Goal: Task Accomplishment & Management: Manage account settings

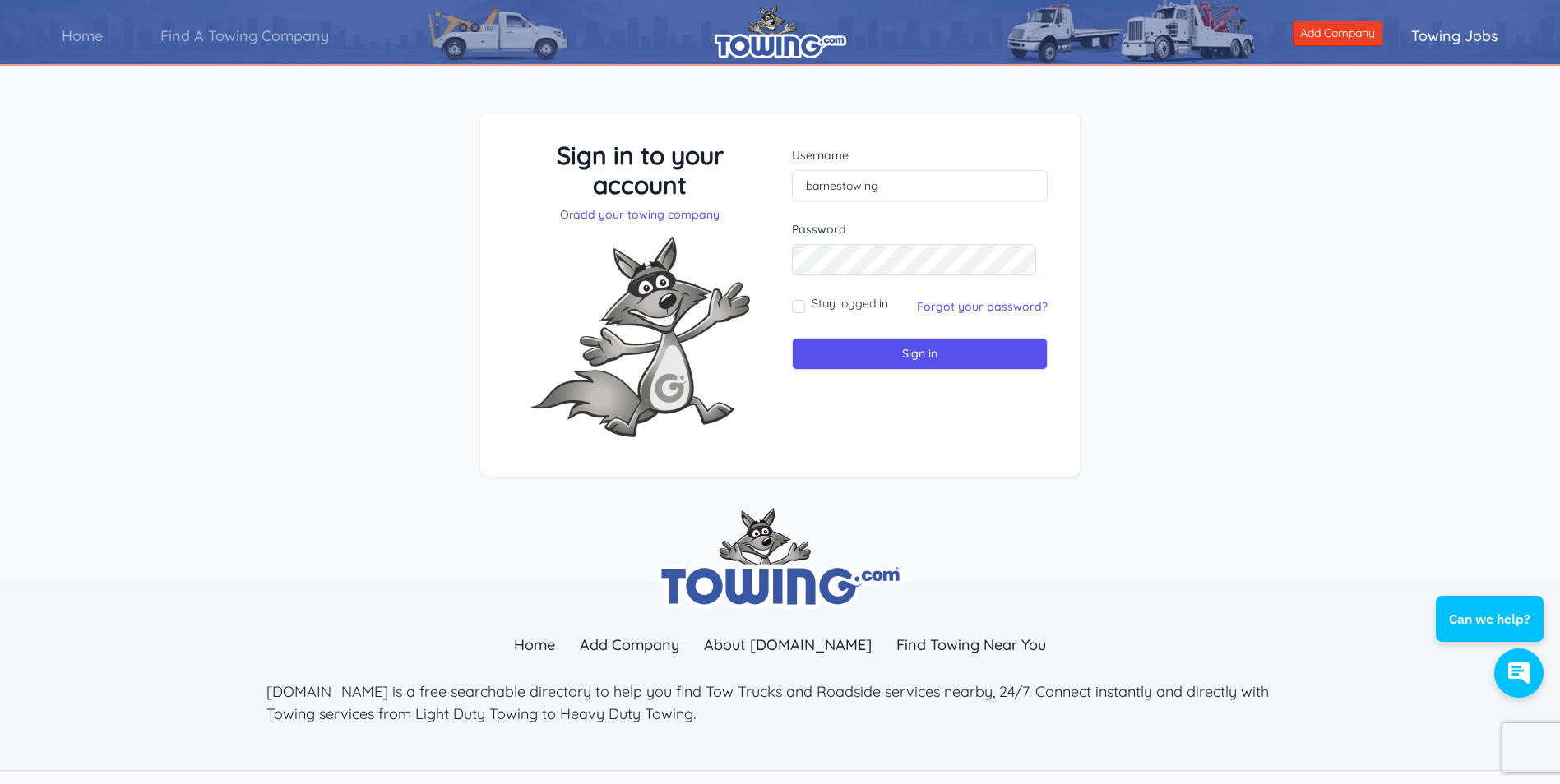
type input "barnestowing"
click at [911, 351] on input "Sign in" at bounding box center [919, 354] width 256 height 32
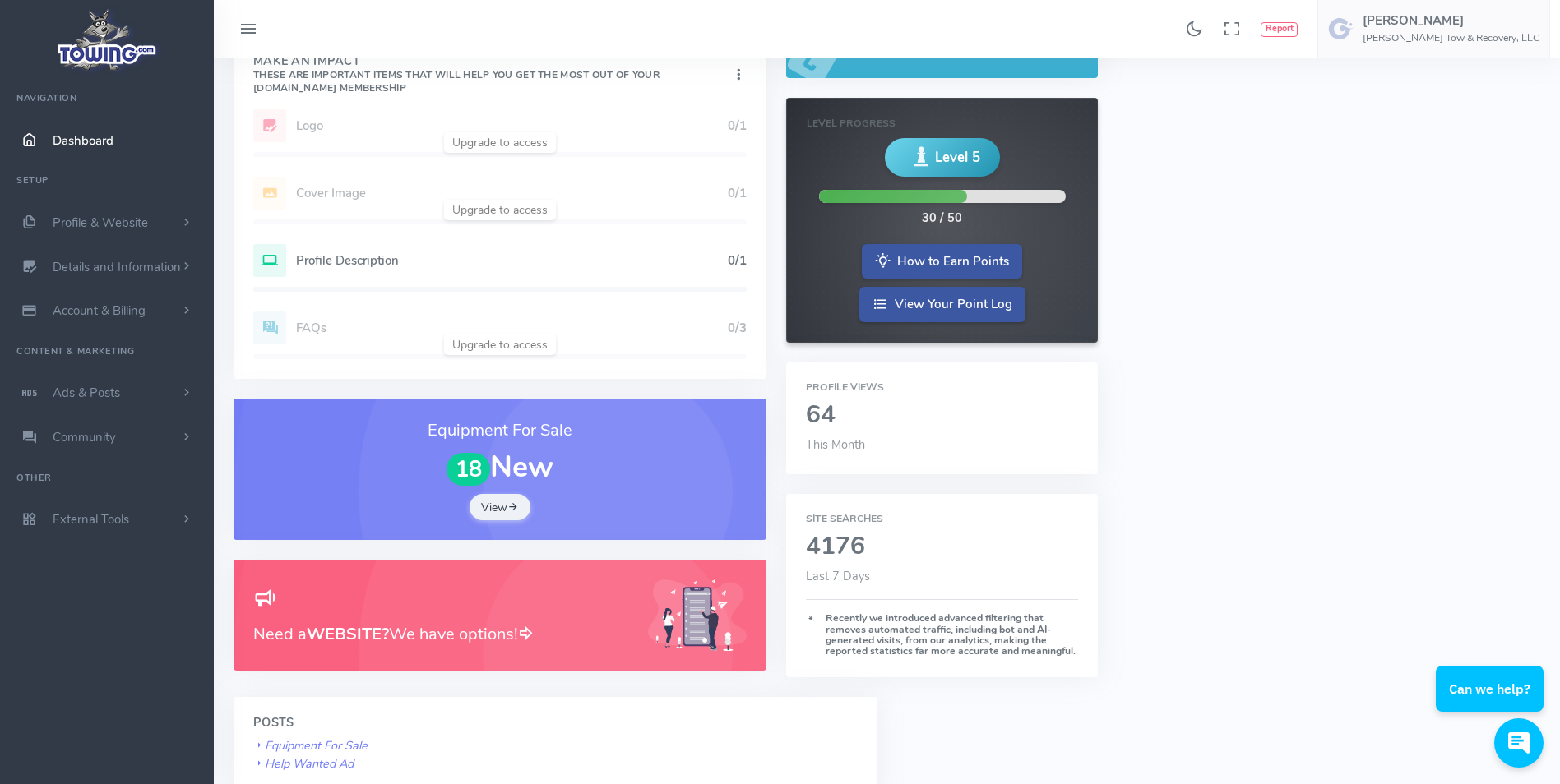
scroll to position [247, 0]
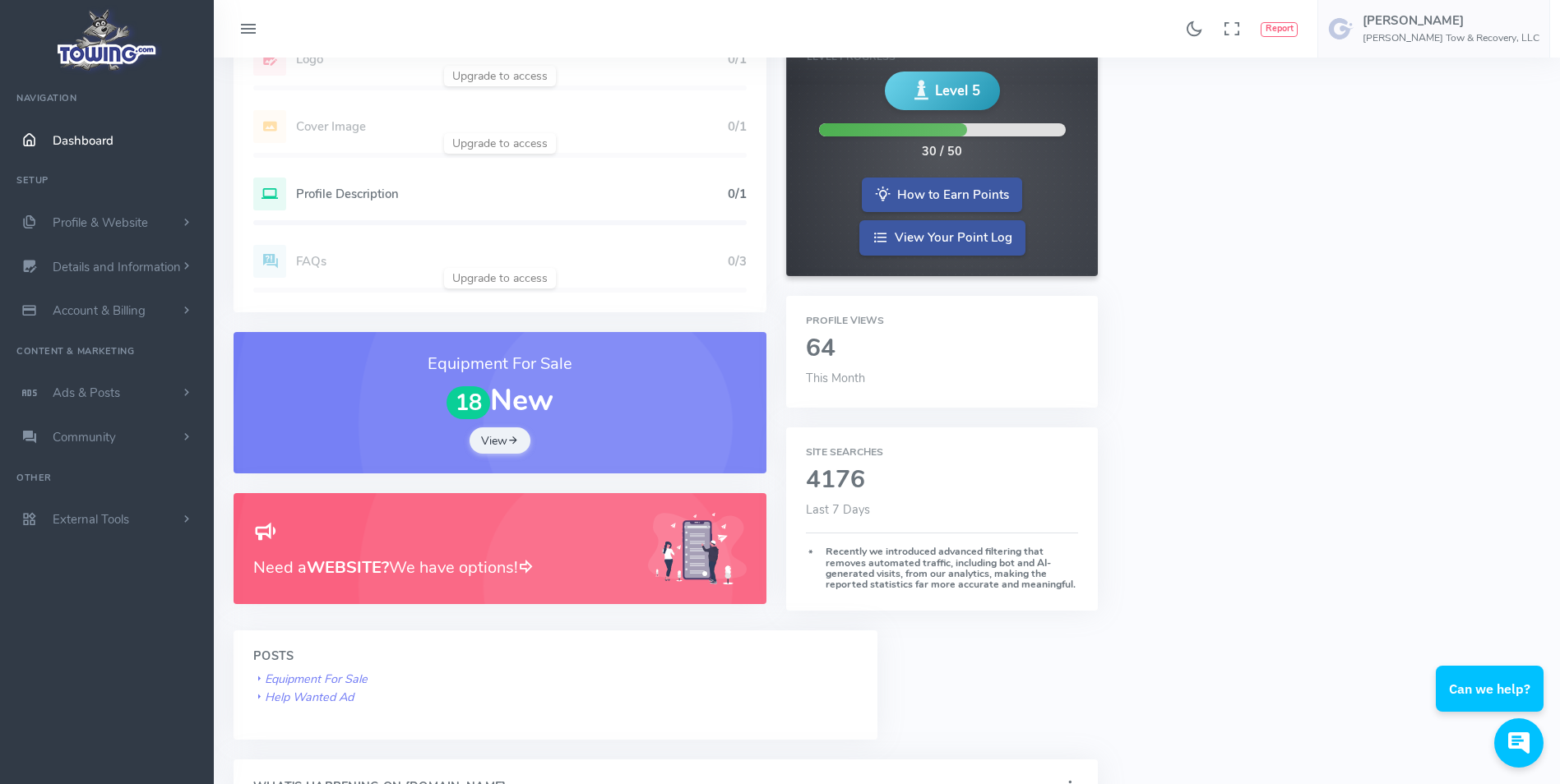
click at [559, 578] on h3 "Need a WEBSITE? We have options!" at bounding box center [440, 568] width 375 height 25
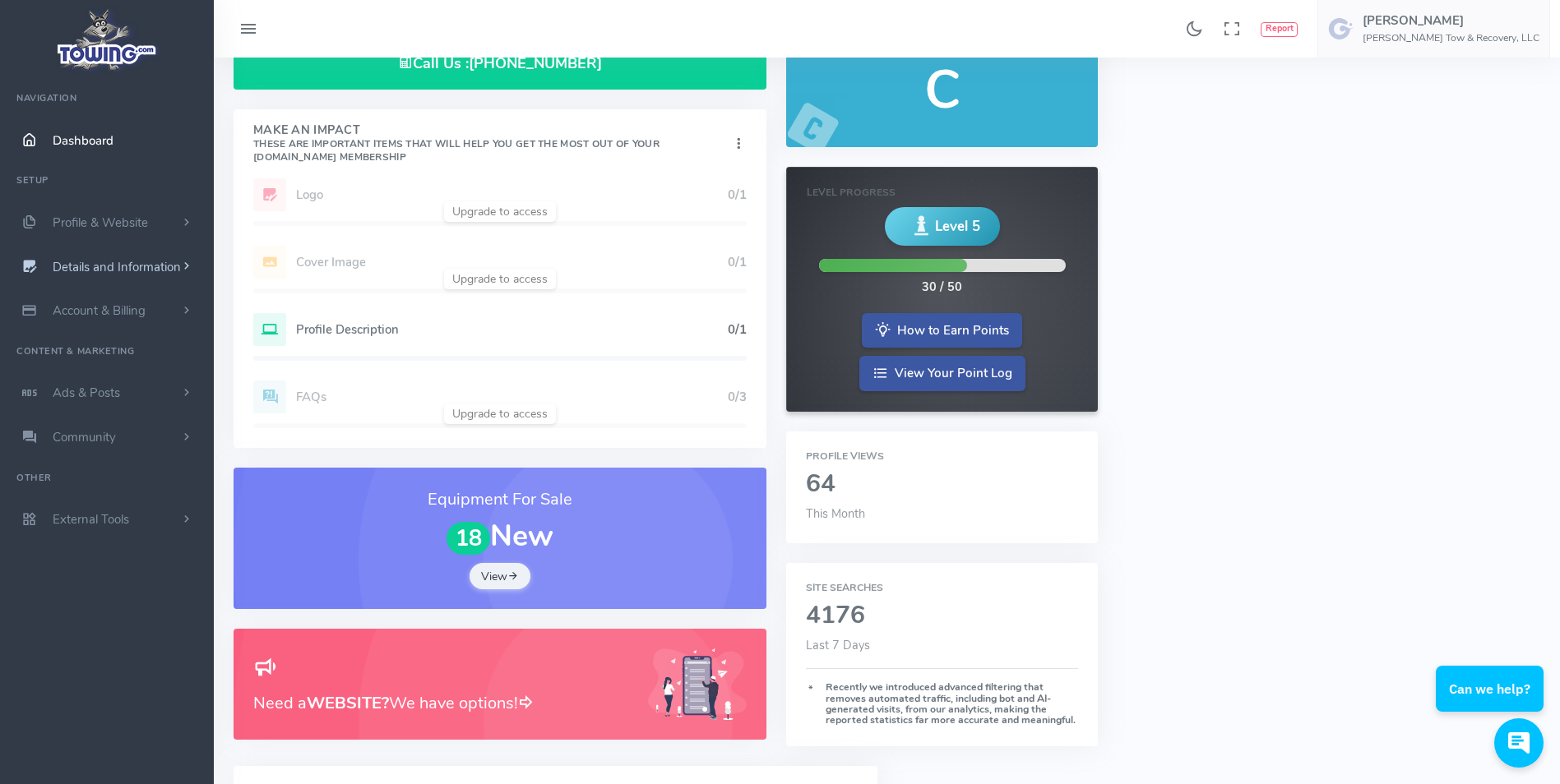
scroll to position [83, 0]
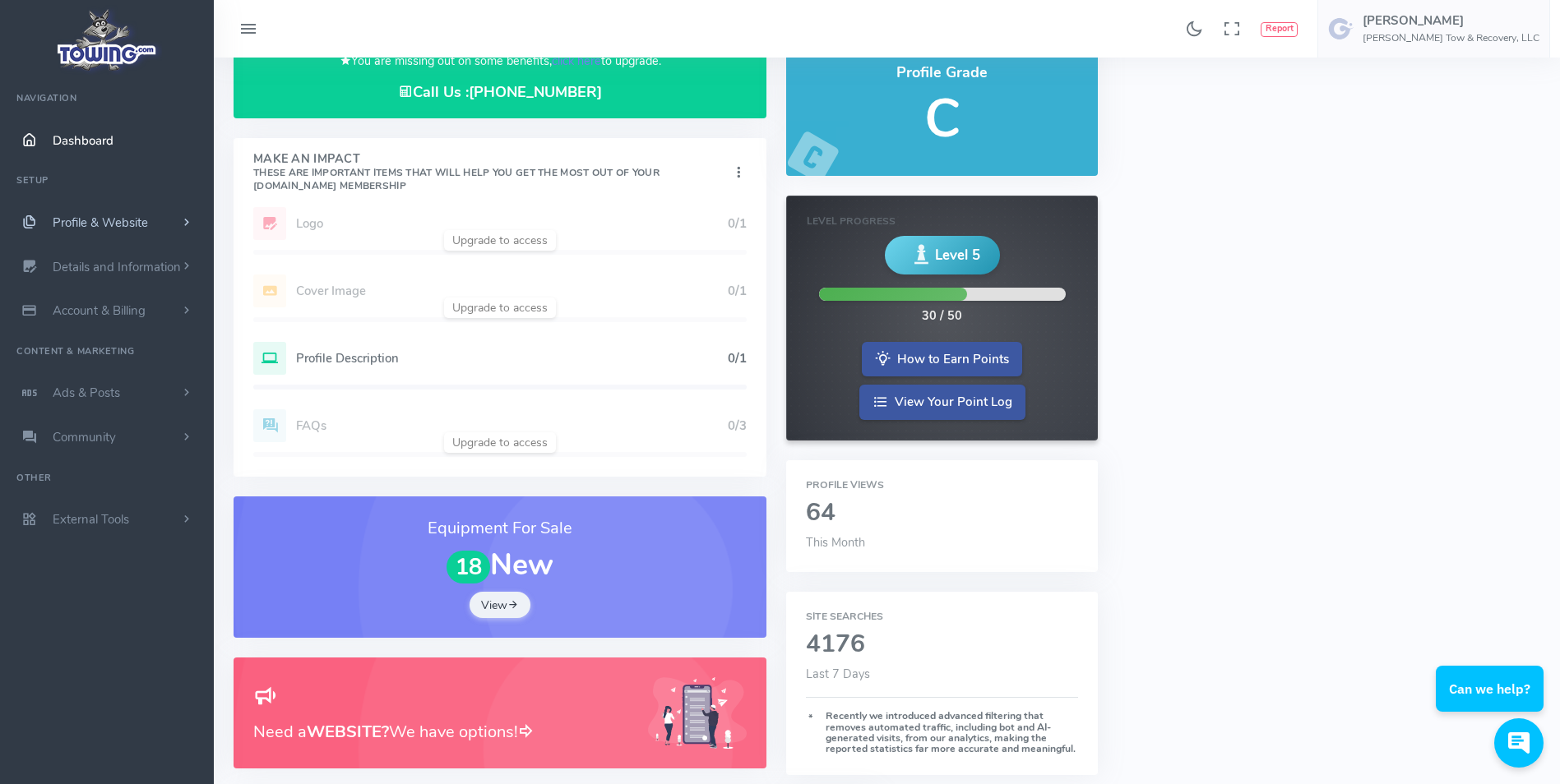
click at [138, 214] on span "Profile & Website" at bounding box center [100, 222] width 95 height 16
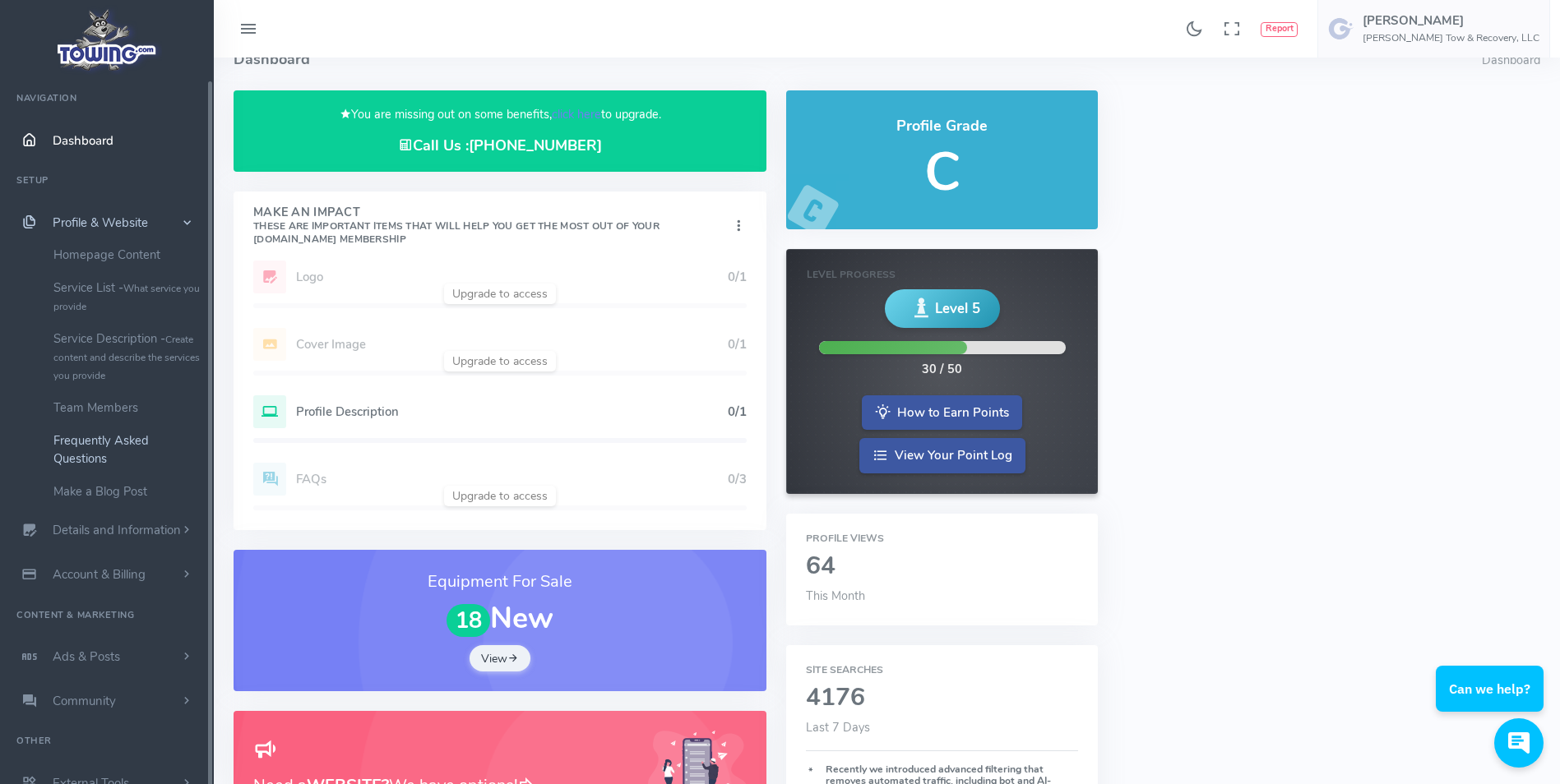
scroll to position [0, 0]
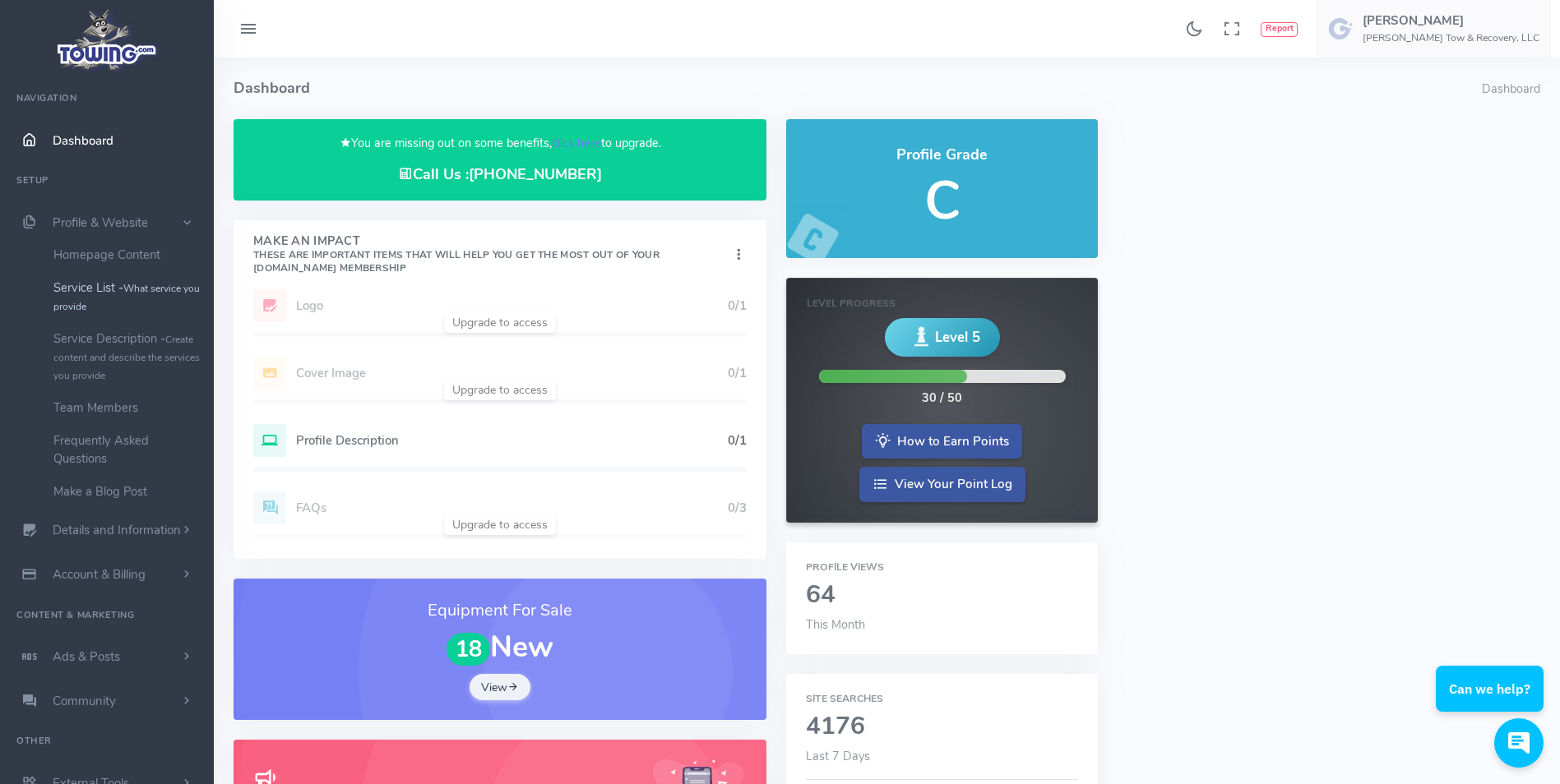
click at [141, 291] on small "What service you provide" at bounding box center [126, 297] width 146 height 31
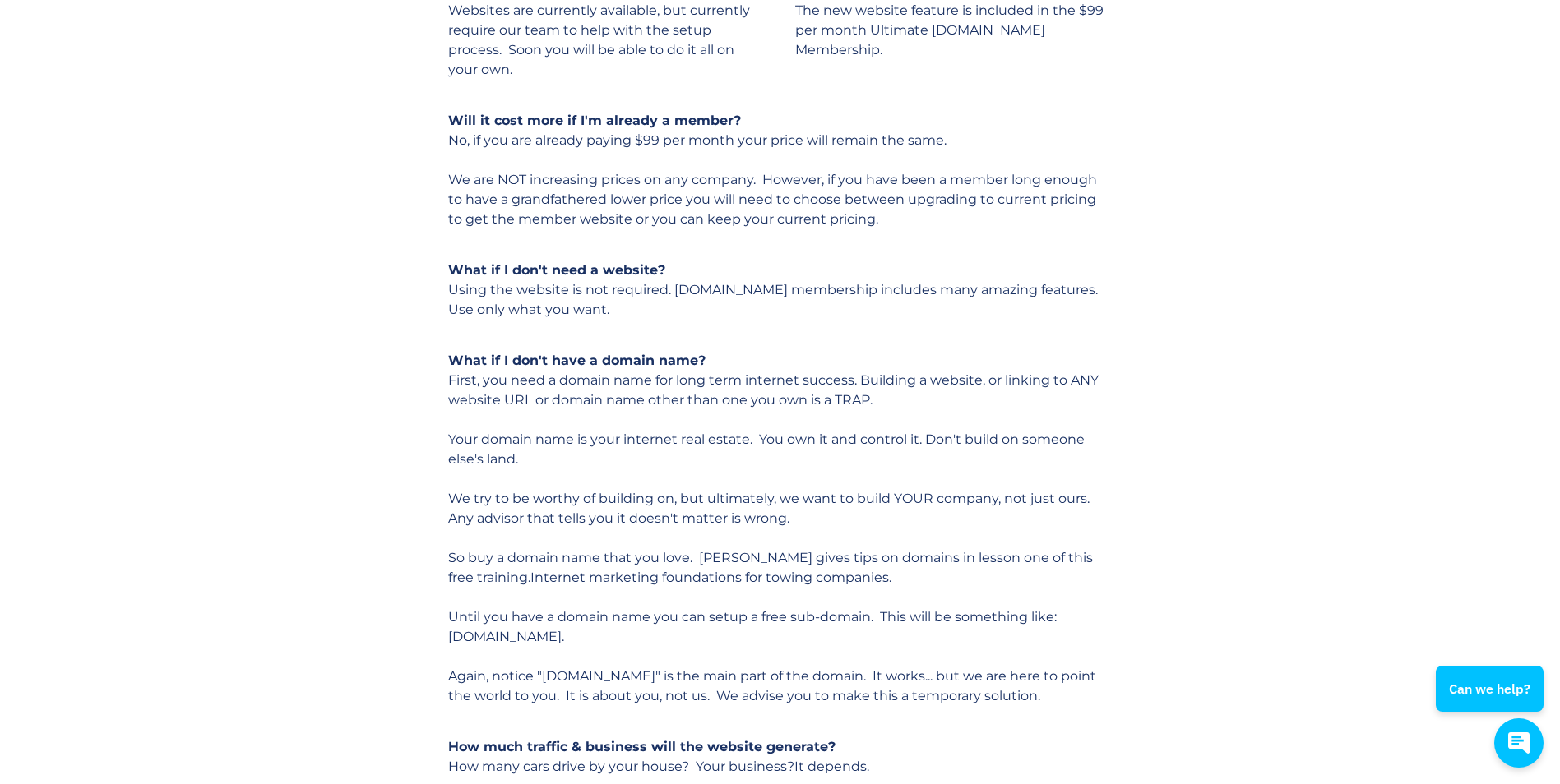
scroll to position [1644, 0]
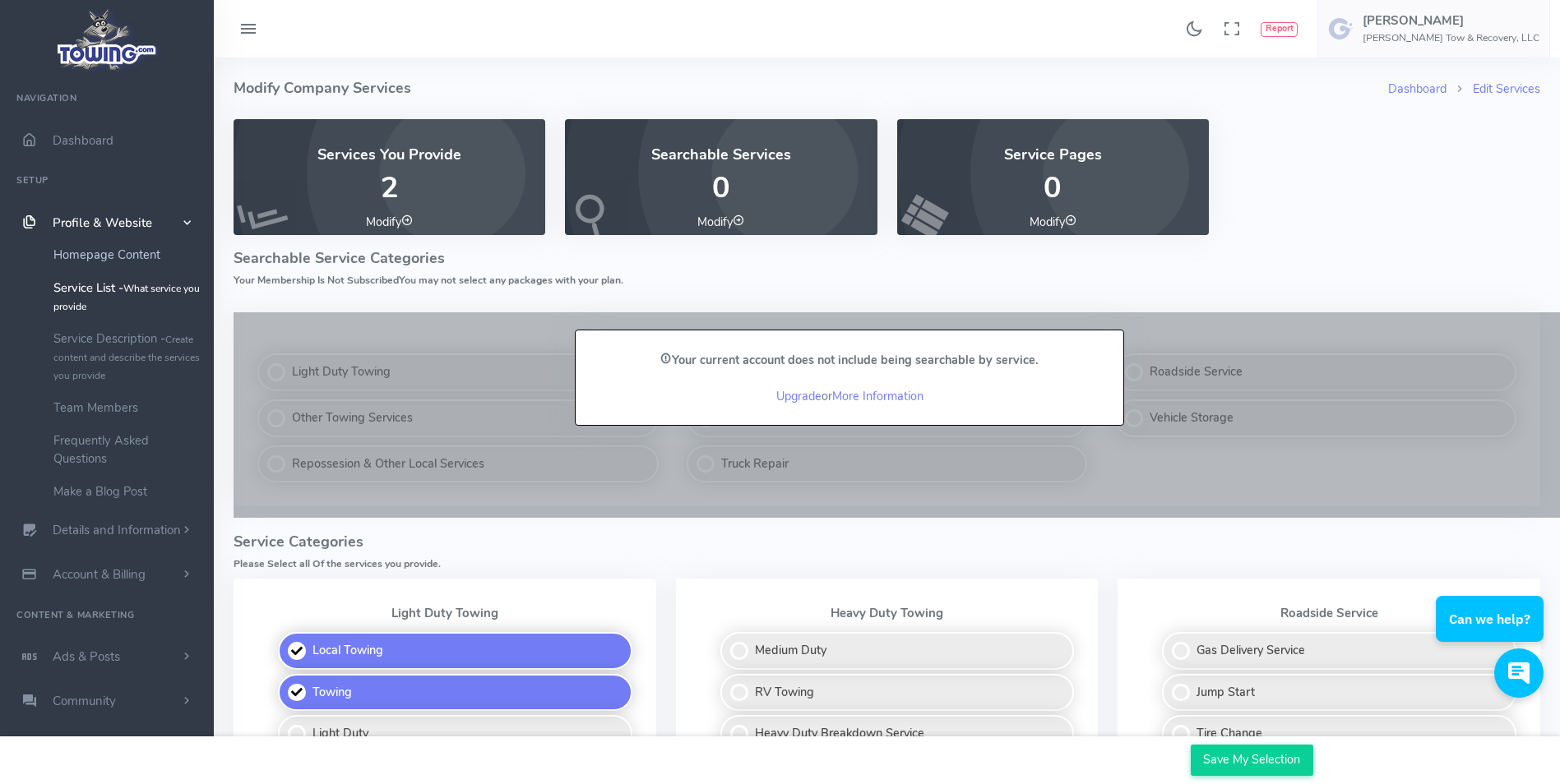
click at [138, 248] on link "Homepage Content" at bounding box center [127, 255] width 172 height 33
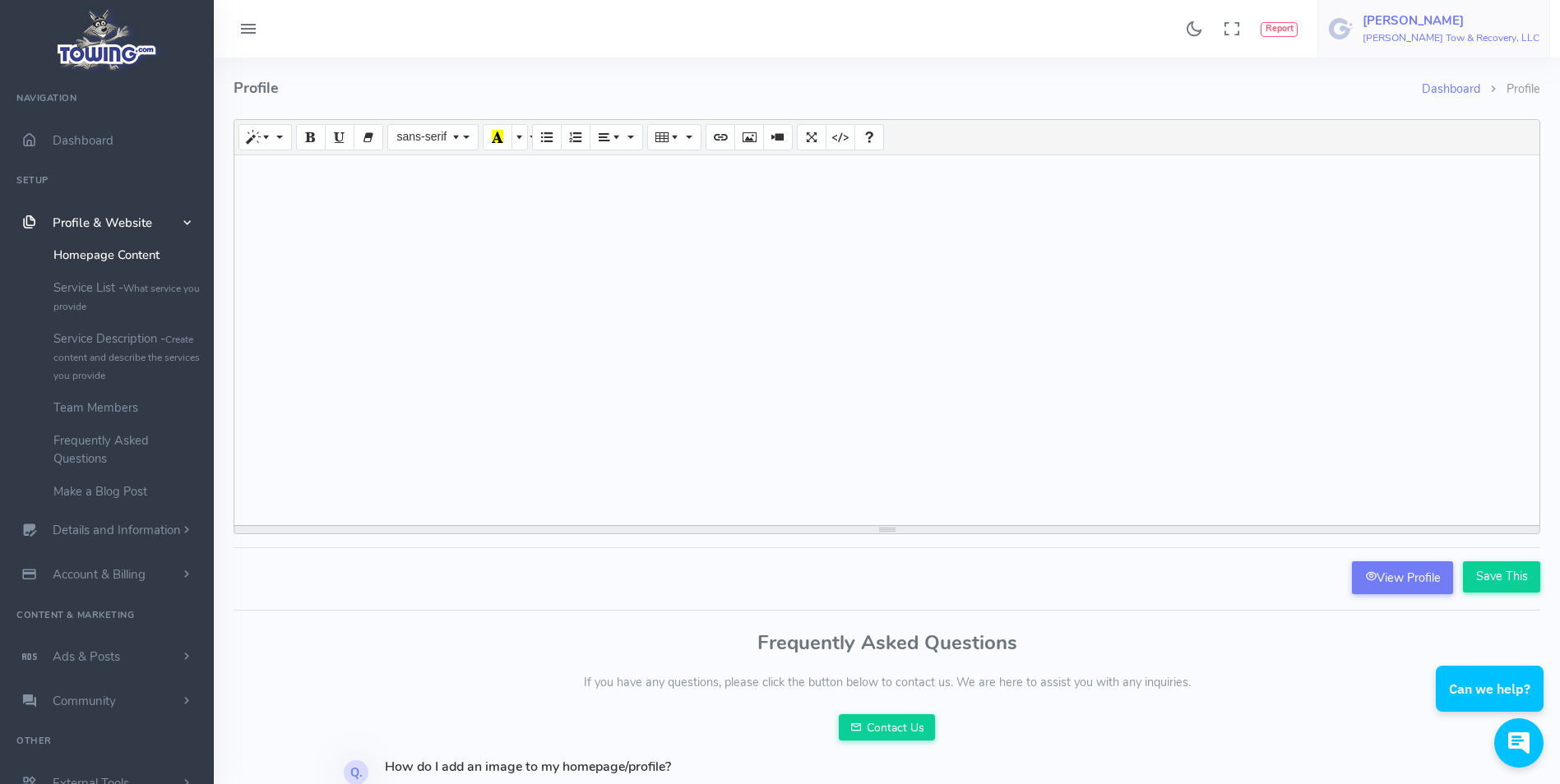
click at [1433, 33] on h6 "[PERSON_NAME] Tow & Recovery, LLC" at bounding box center [1451, 39] width 177 height 11
click at [1448, 156] on span "Logout" at bounding box center [1445, 157] width 37 height 16
